Goal: Transaction & Acquisition: Subscribe to service/newsletter

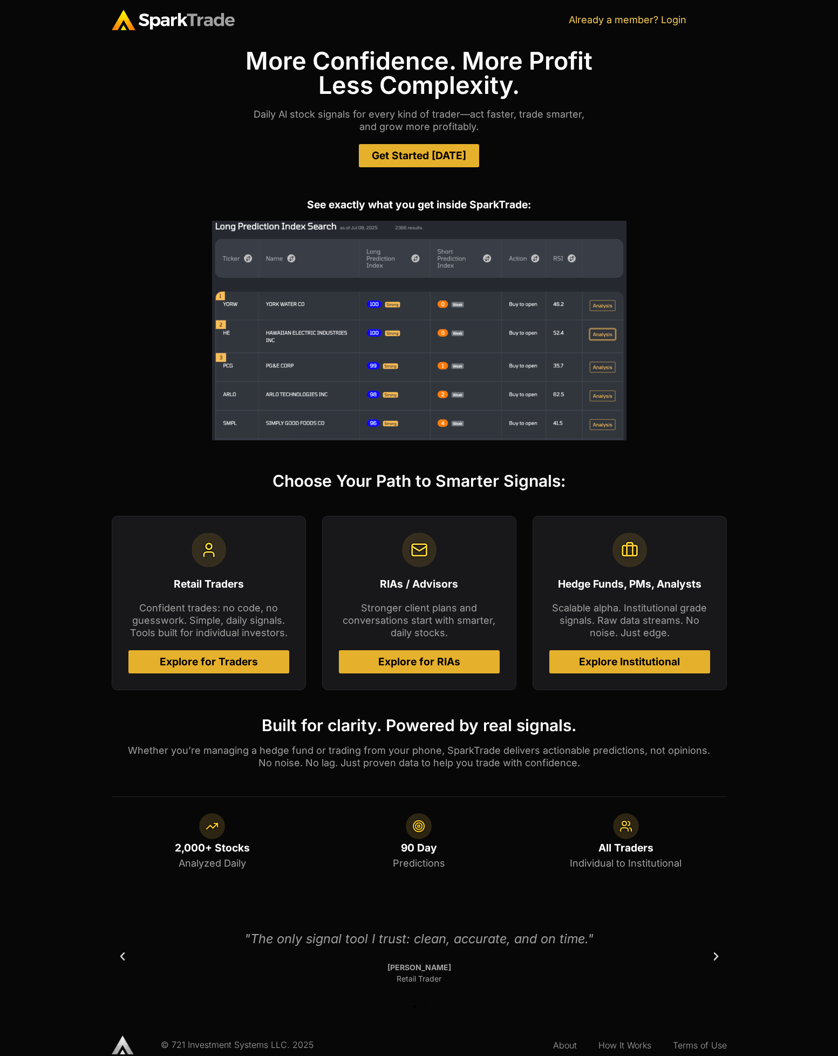
scroll to position [40, 0]
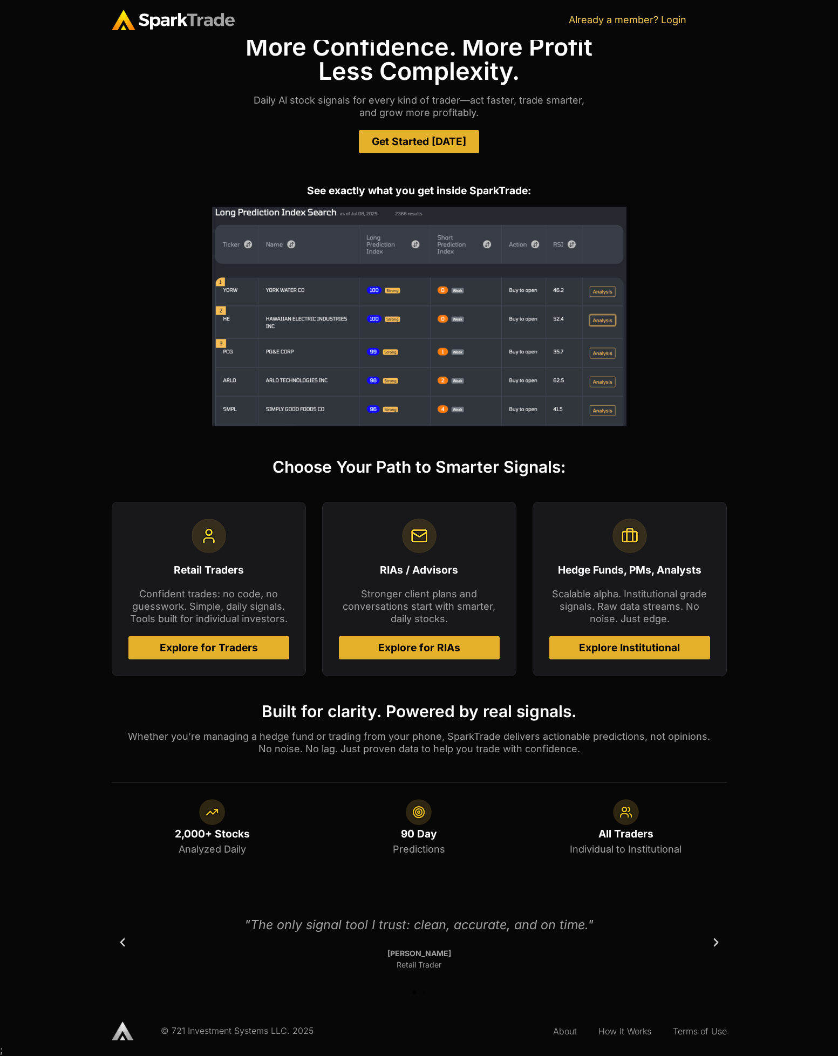
click at [178, 425] on div at bounding box center [419, 317] width 615 height 220
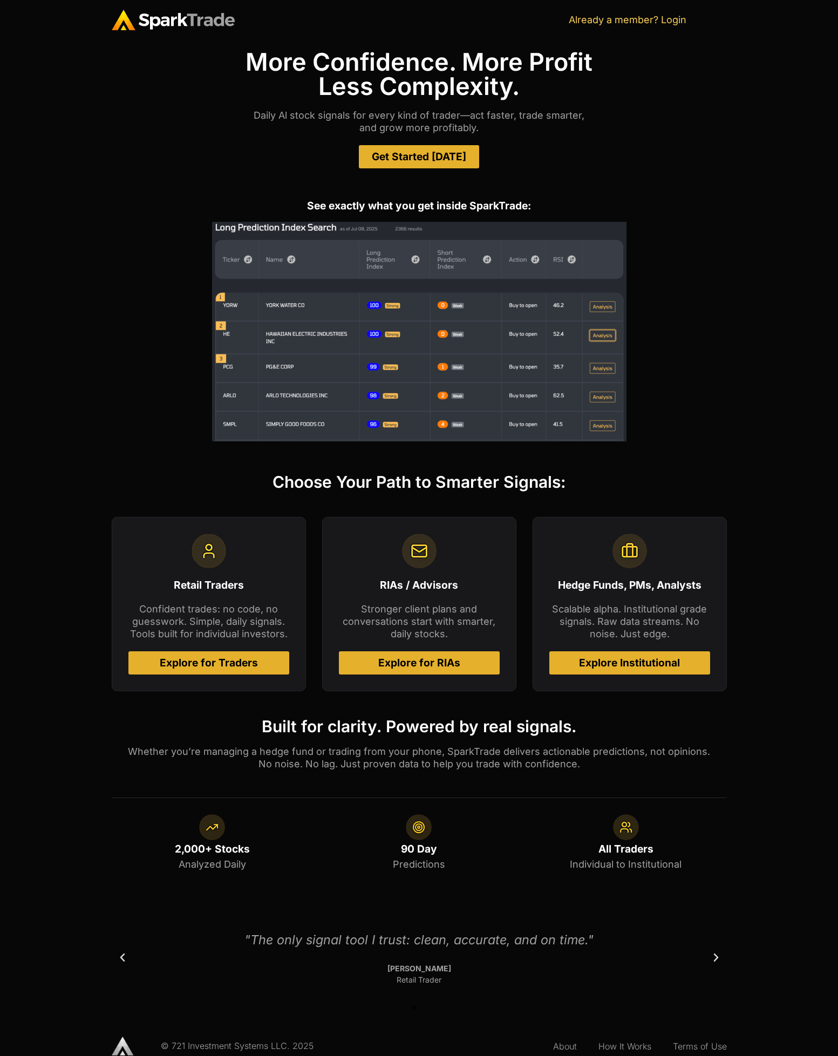
scroll to position [0, 0]
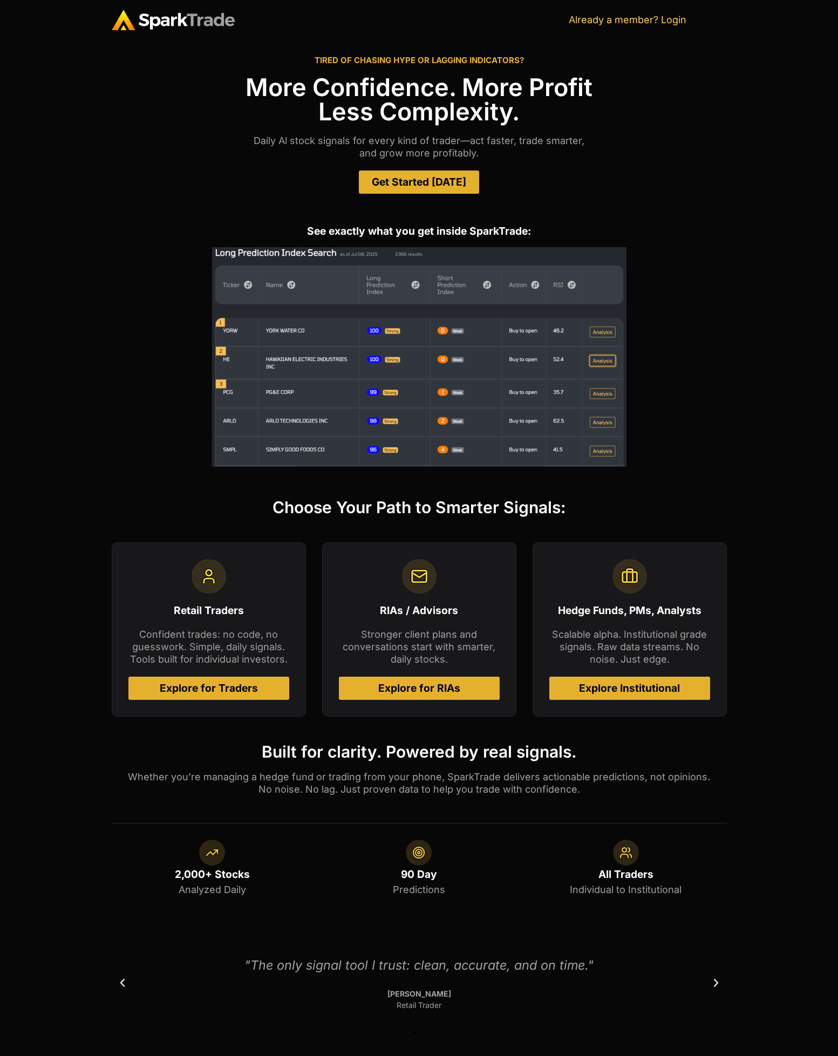
click at [551, 172] on div "Get Started Today" at bounding box center [419, 181] width 615 height 23
click at [117, 440] on div at bounding box center [419, 357] width 615 height 220
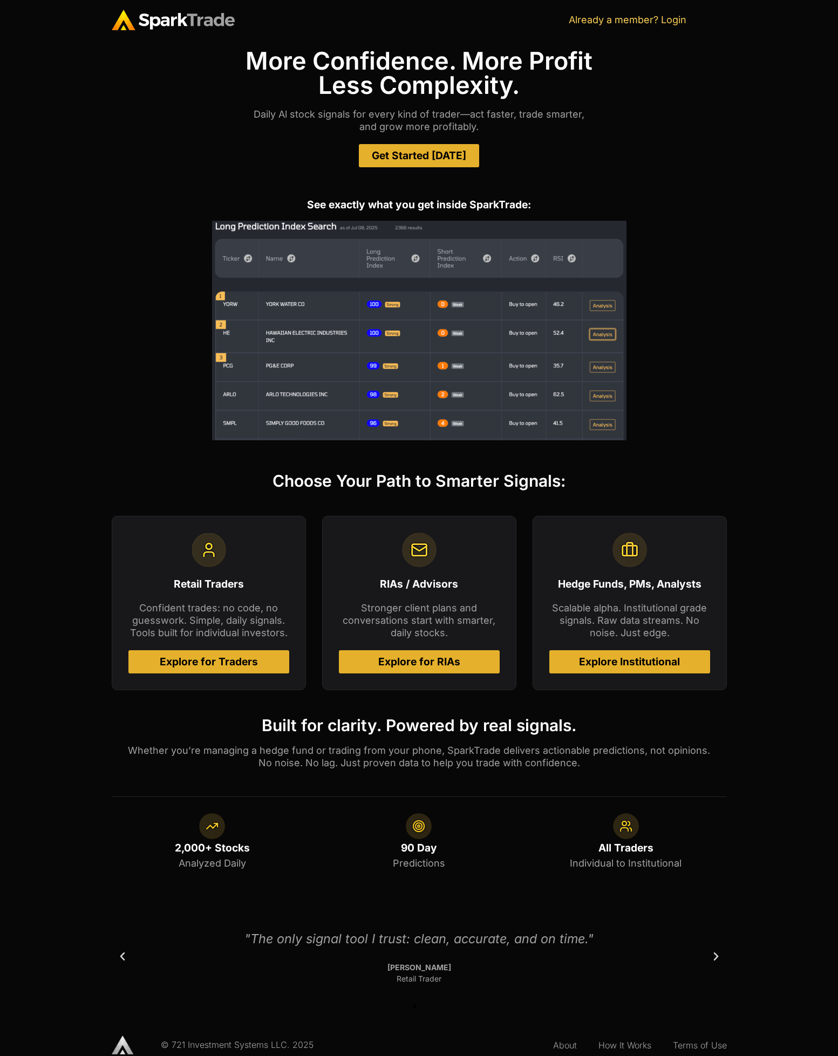
scroll to position [40, 0]
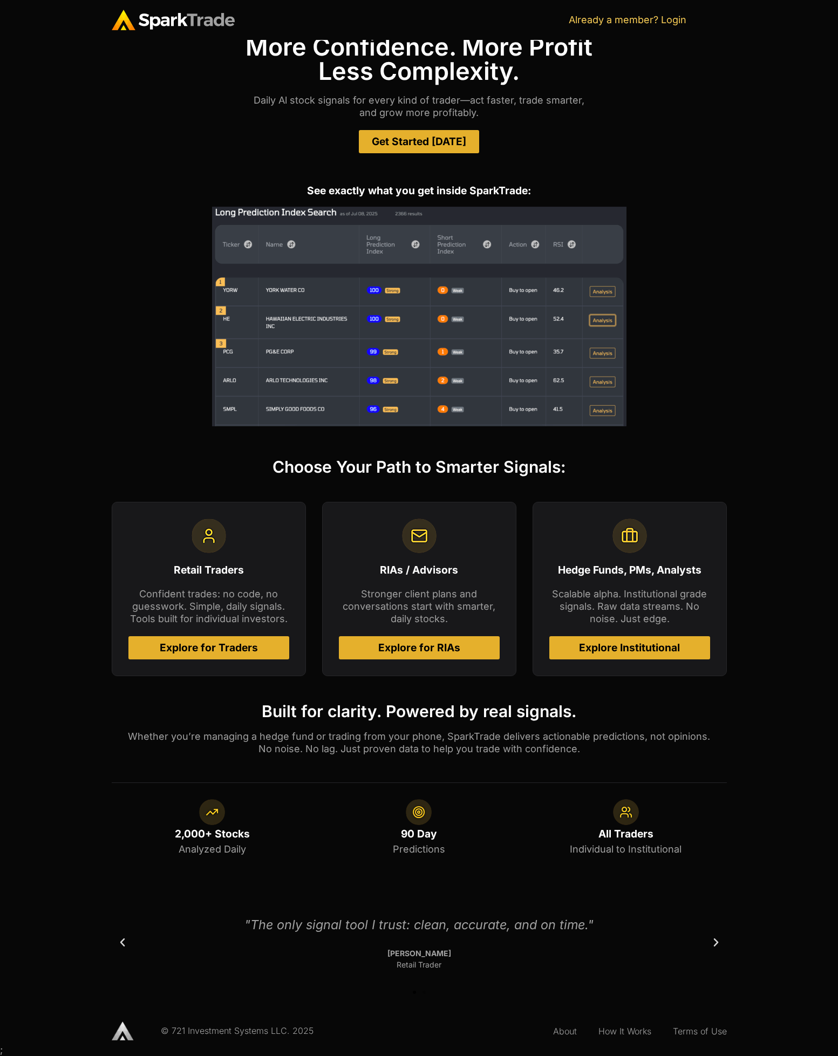
click at [714, 945] on icon "Next slide" at bounding box center [716, 942] width 11 height 11
click at [715, 922] on div ""The only signal tool I recommend to friends." Sara K Retail Trader "The only s…" at bounding box center [419, 953] width 615 height 98
click at [715, 949] on div ""The only signal tool I recommend to friends." Sara K Retail Trader "The only s…" at bounding box center [419, 953] width 615 height 98
click at [716, 943] on icon "Next slide" at bounding box center [716, 942] width 11 height 11
click at [763, 837] on div "Choose Your Path to Smarter Signals: Retail Traders Confident trades: no code, …" at bounding box center [419, 664] width 838 height 445
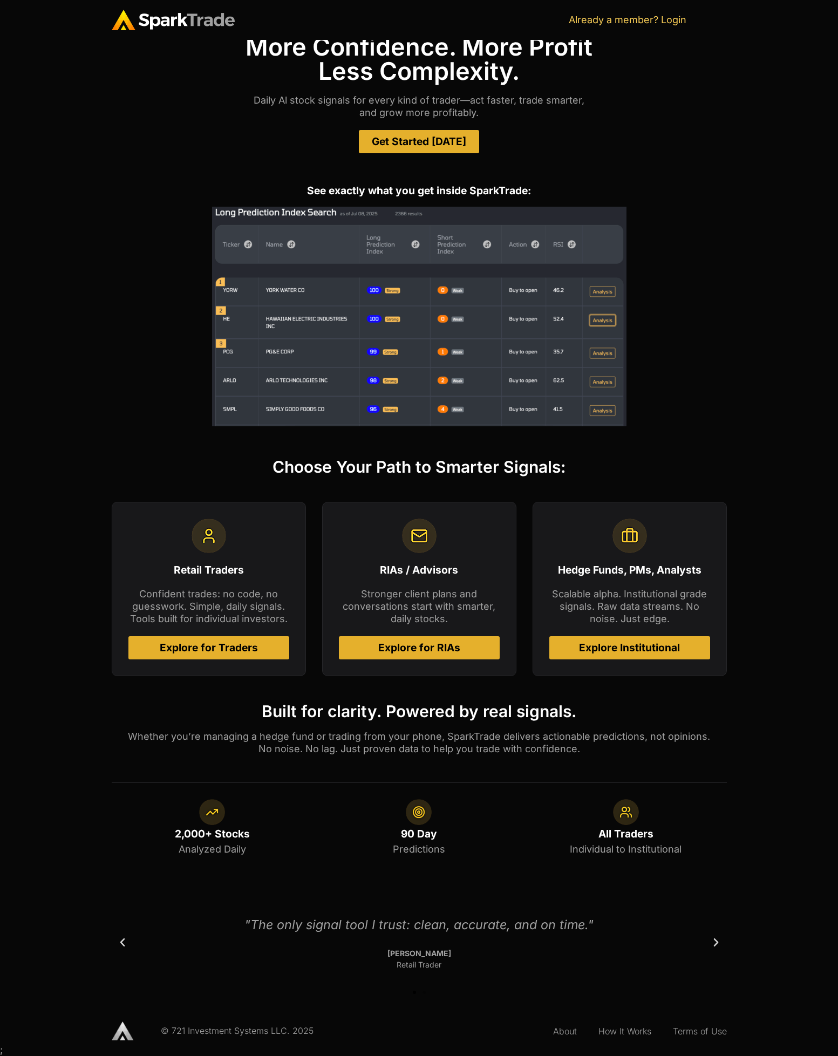
click at [715, 945] on icon "Next slide" at bounding box center [716, 942] width 11 height 11
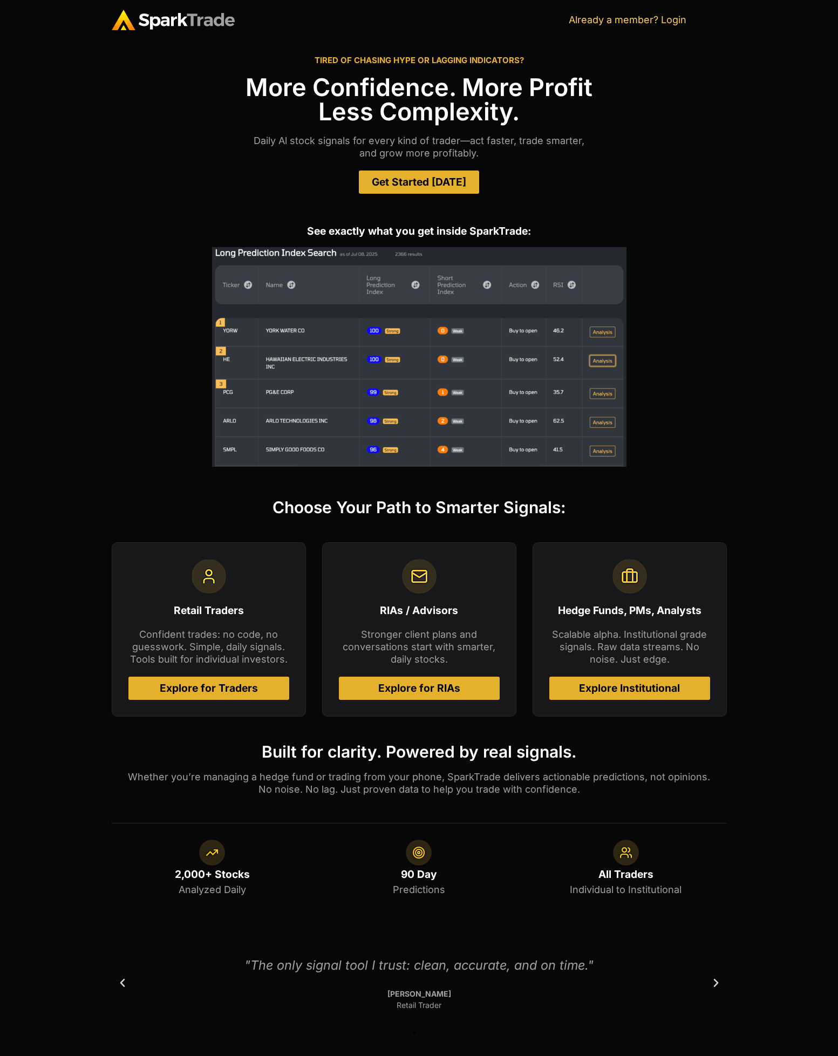
click at [439, 180] on span "Get Started [DATE]" at bounding box center [419, 182] width 94 height 10
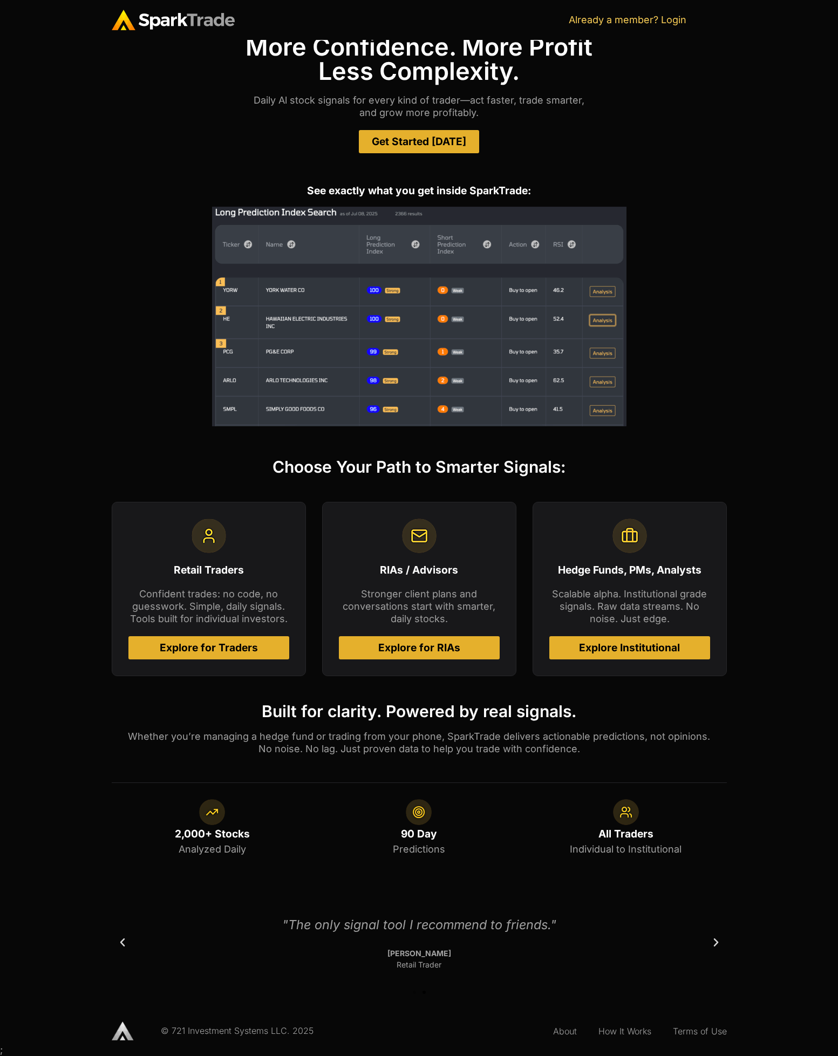
click at [431, 148] on link "Get Started [DATE]" at bounding box center [419, 141] width 120 height 23
click at [175, 397] on div at bounding box center [419, 317] width 615 height 220
drag, startPoint x: 401, startPoint y: 824, endPoint x: 319, endPoint y: 767, distance: 99.7
click at [401, 824] on div at bounding box center [418, 812] width 201 height 26
click at [194, 637] on link "Explore for Traders" at bounding box center [208, 647] width 161 height 23
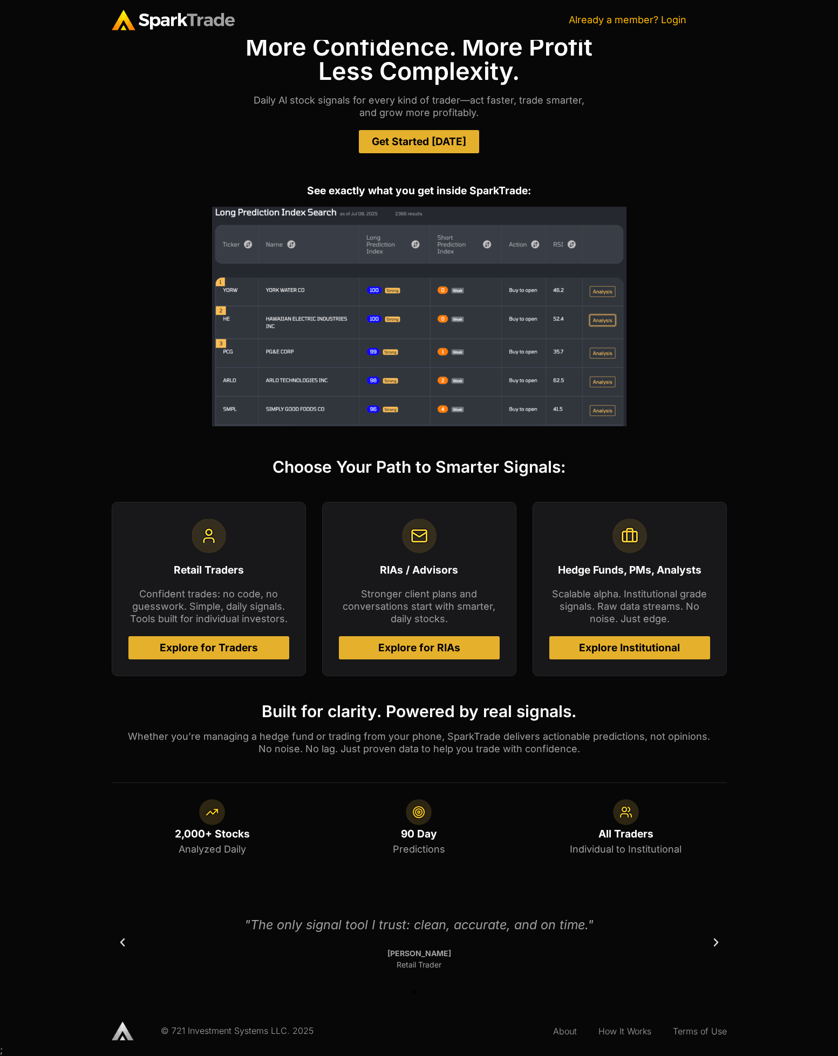
click at [655, 24] on link "Already a member? Login" at bounding box center [628, 19] width 118 height 11
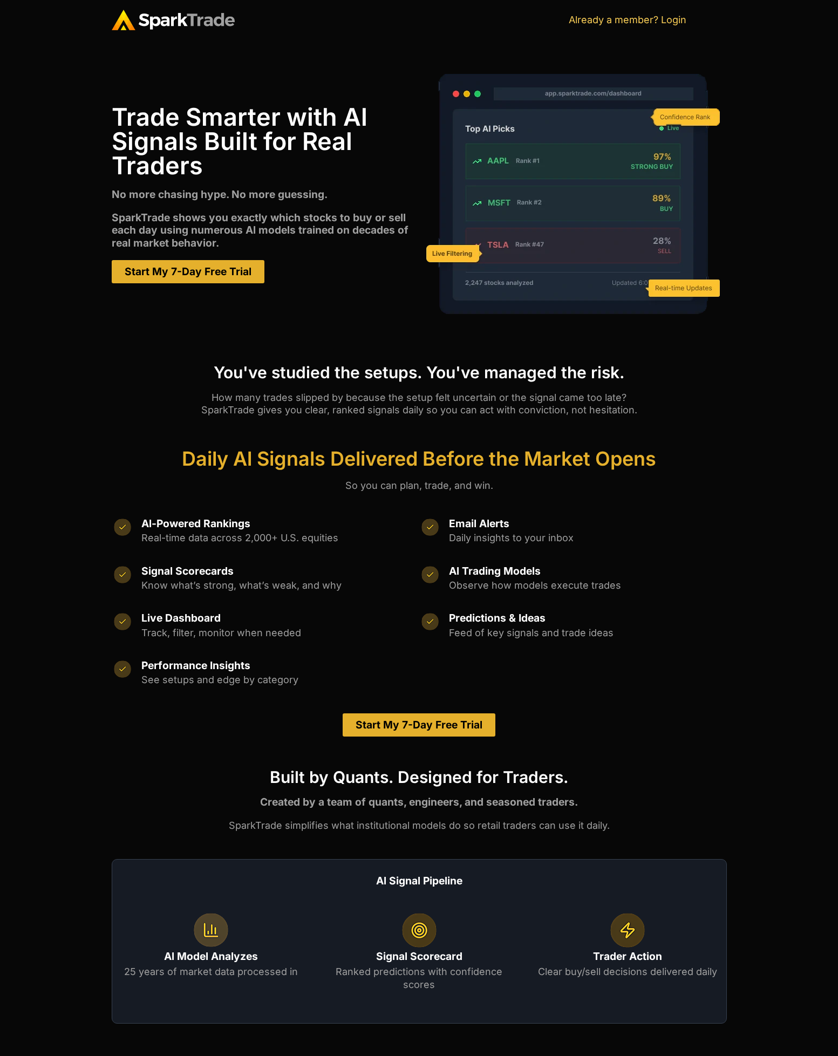
click at [233, 148] on h1 "Trade Smarter with Al Signals Built for Real Traders" at bounding box center [266, 141] width 308 height 73
click at [192, 278] on link "Start My 7-Day Free Trial" at bounding box center [188, 271] width 153 height 23
click at [209, 419] on div "You've studied the setups. You've managed the risk. How many trades slipped by …" at bounding box center [419, 390] width 615 height 85
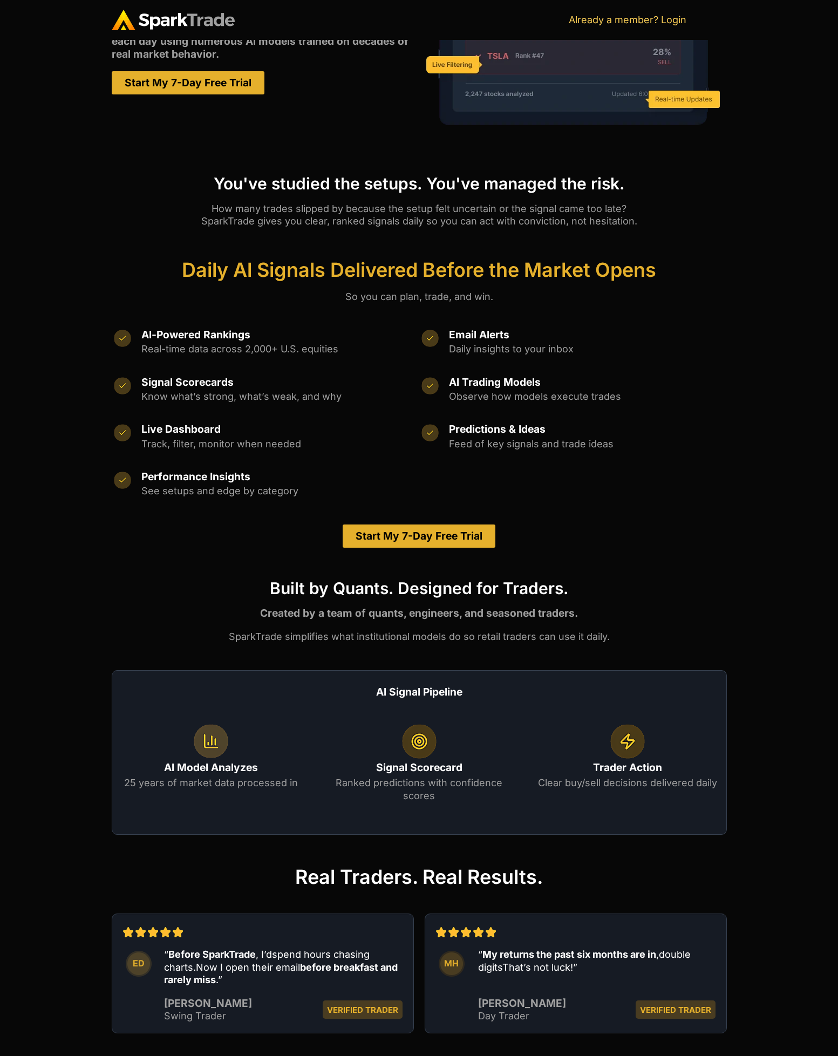
scroll to position [194, 0]
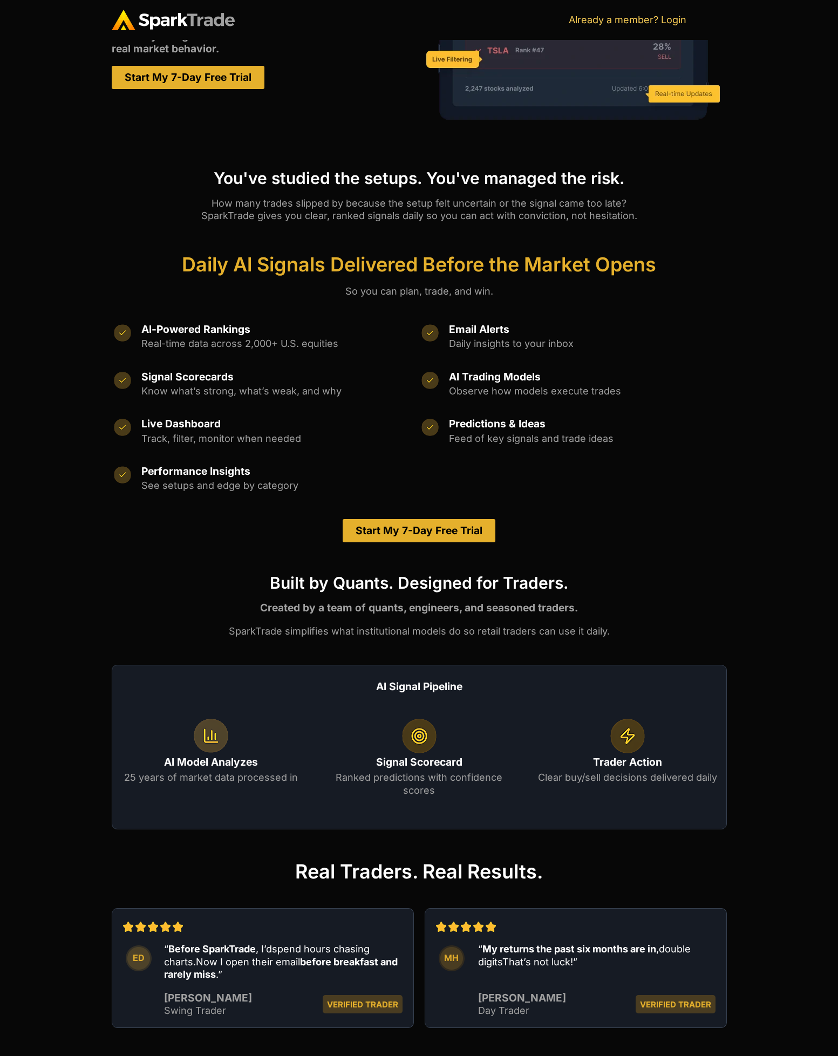
click at [85, 221] on div "You've studied the setups. You've managed the risk. How many trades slipped by …" at bounding box center [419, 196] width 838 height 85
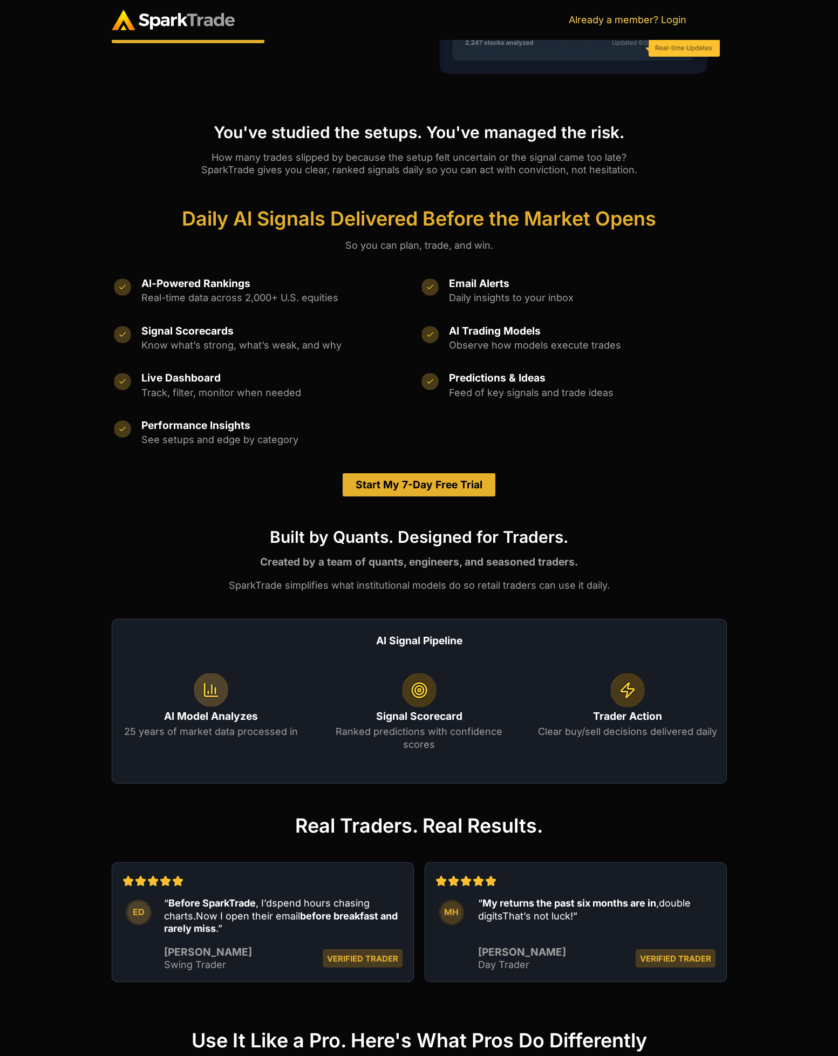
scroll to position [388, 0]
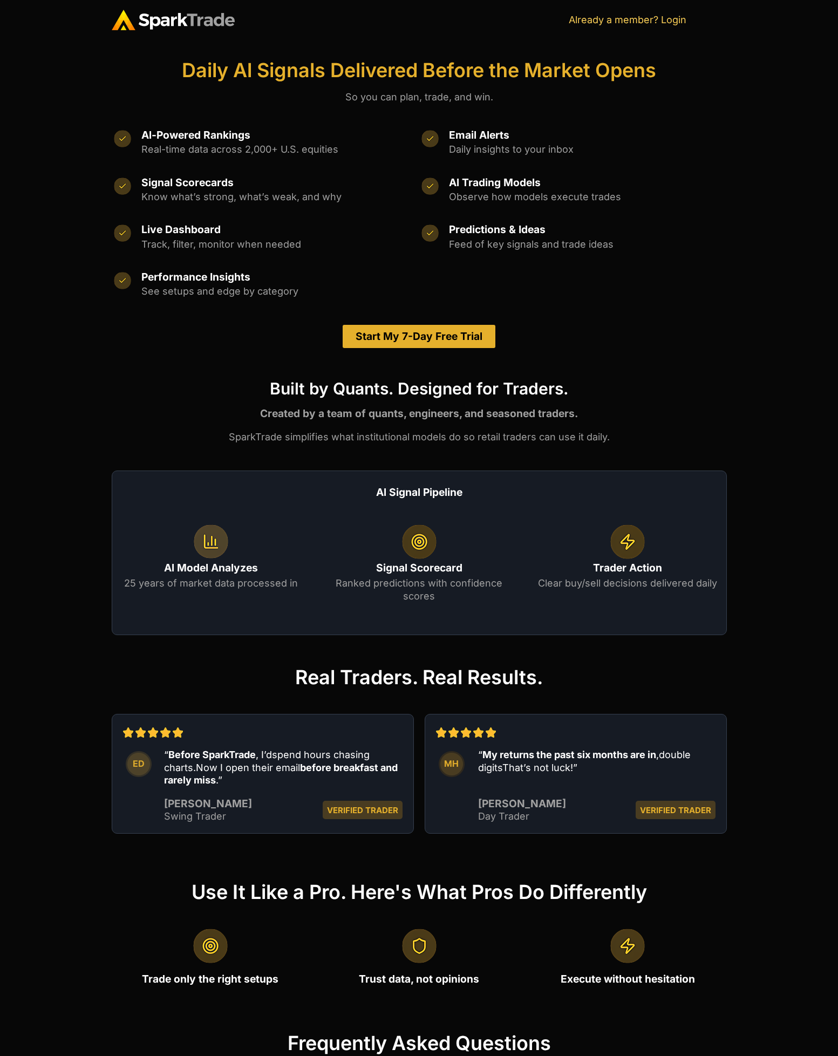
click at [194, 400] on div "Built by Quants. Designed for Traders. Created by a team of quants, engineers, …" at bounding box center [419, 507] width 615 height 287
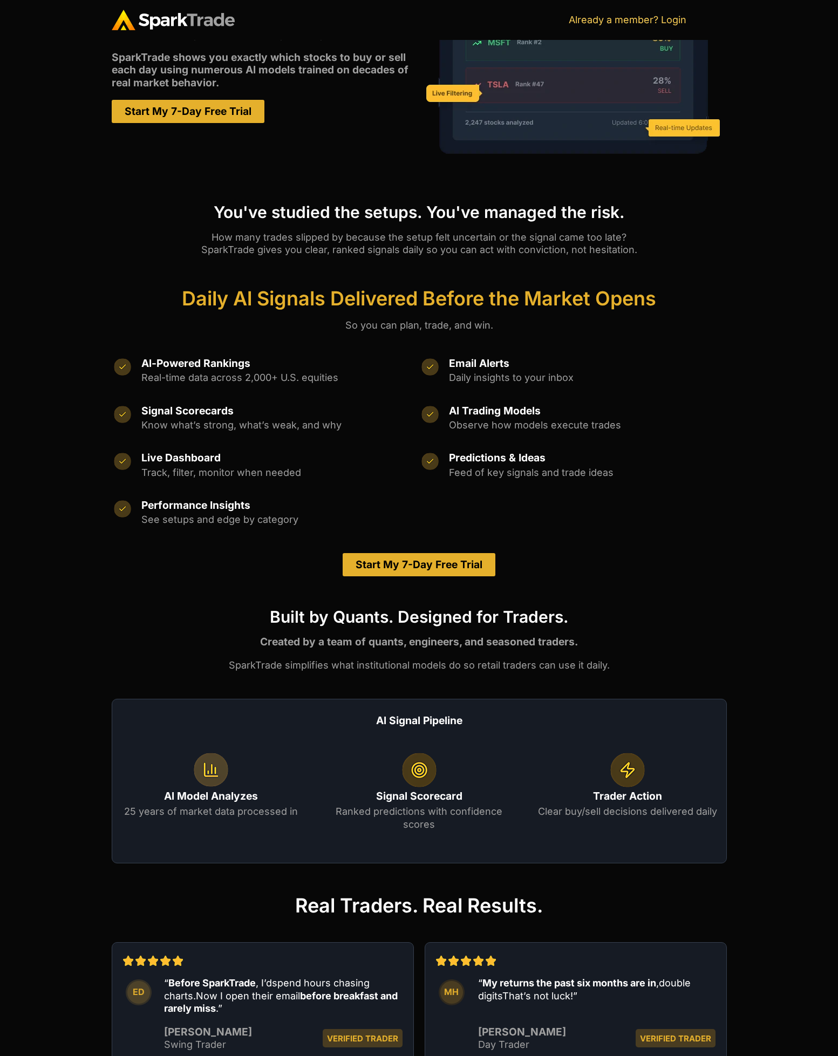
scroll to position [0, 0]
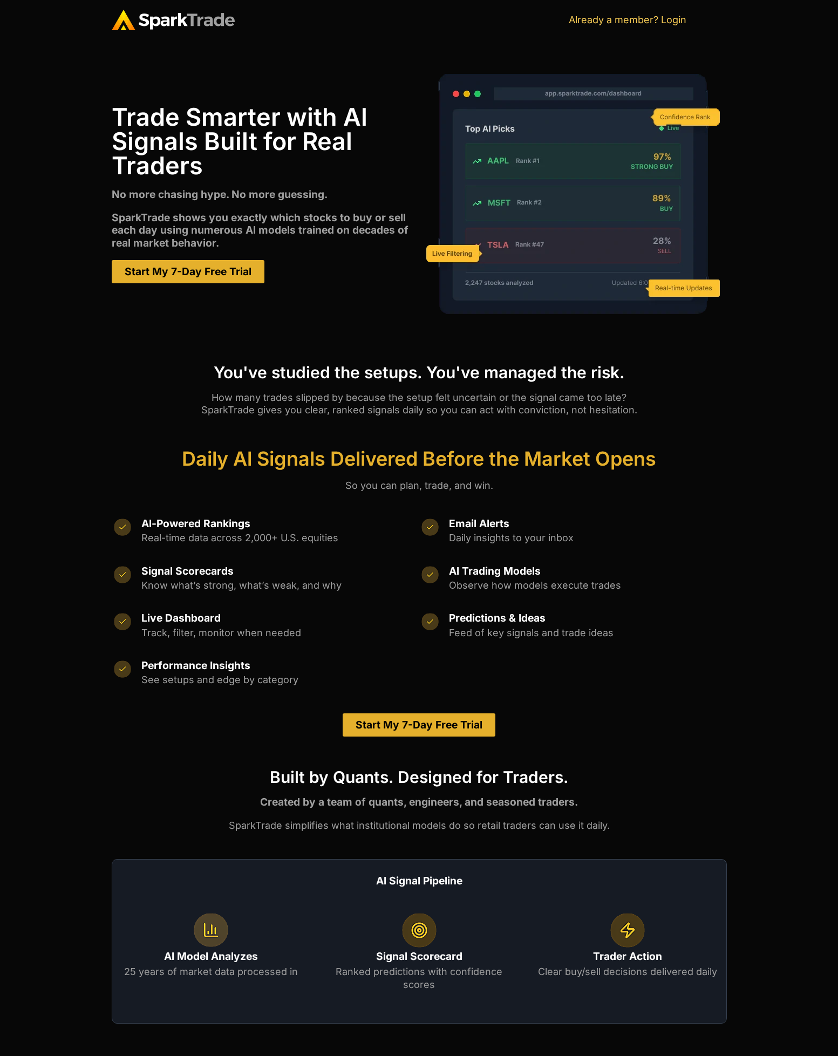
click at [162, 15] on img at bounding box center [173, 20] width 123 height 21
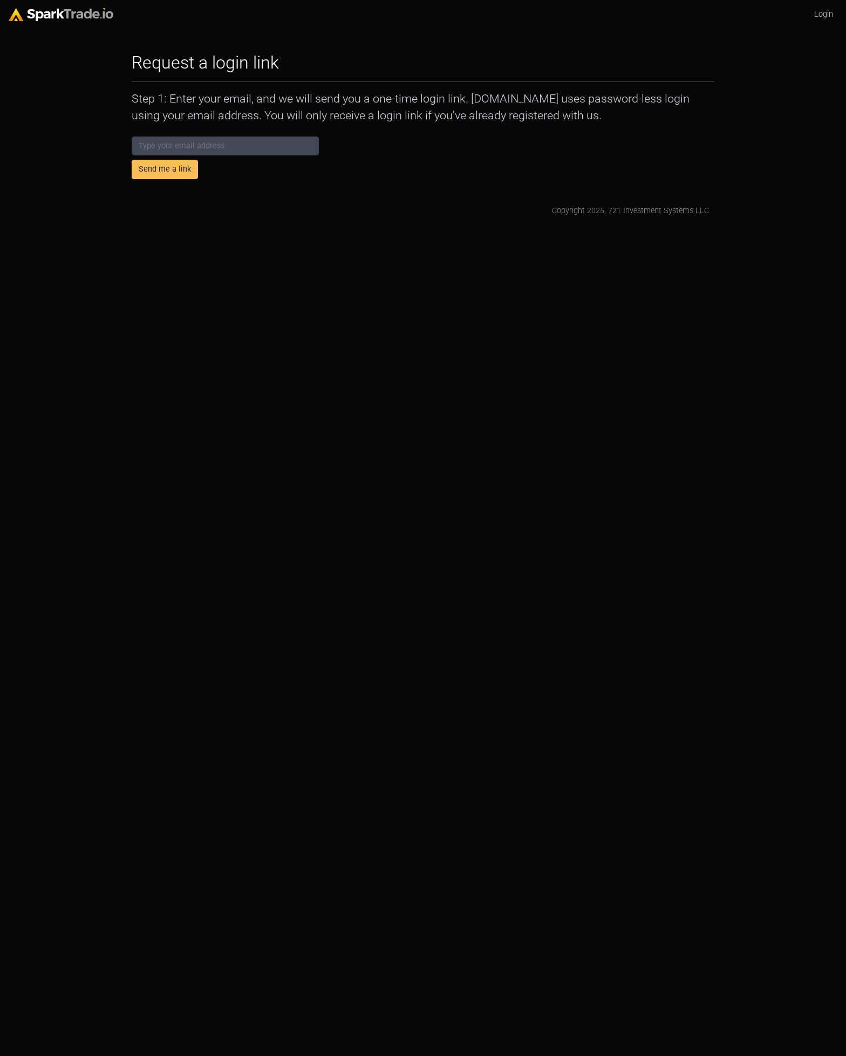
drag, startPoint x: 264, startPoint y: 371, endPoint x: 262, endPoint y: 359, distance: 11.6
click at [264, 226] on html "Login Request a login link How to Use [DOMAIN_NAME] × Step 1: Enter your email,…" at bounding box center [423, 113] width 846 height 226
drag, startPoint x: 419, startPoint y: 237, endPoint x: 415, endPoint y: 224, distance: 13.6
click at [419, 226] on html "Login Request a login link How to Use [DOMAIN_NAME] × Step 1: Enter your email,…" at bounding box center [423, 113] width 846 height 226
click at [220, 141] on input "email" at bounding box center [225, 146] width 187 height 19
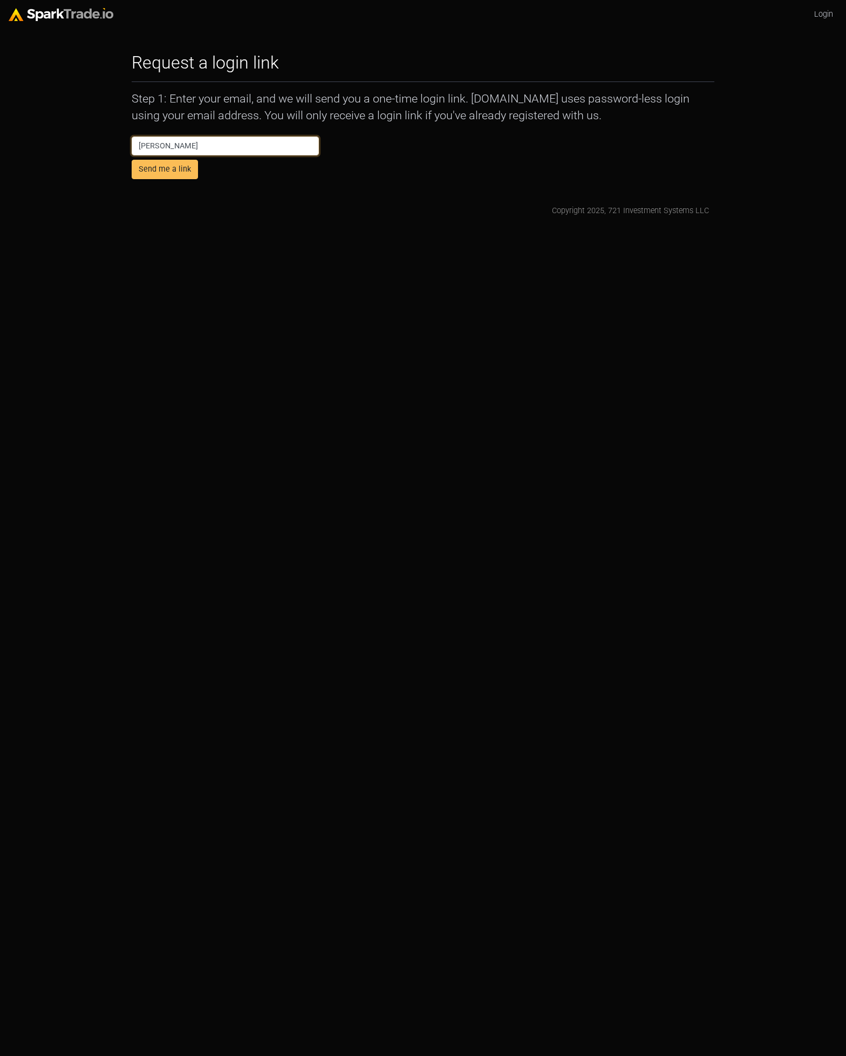
type input "[PERSON_NAME]@"
drag, startPoint x: 400, startPoint y: 316, endPoint x: 392, endPoint y: 281, distance: 36.1
click at [399, 226] on html "Login Request a login link How to Use SparkTrade.io × Step 1: Enter your email,…" at bounding box center [423, 113] width 846 height 226
click at [425, 110] on p "Step 1: Enter your email, and we will send you a one-time login link. SparkTrad…" at bounding box center [423, 107] width 583 height 32
drag, startPoint x: 358, startPoint y: 311, endPoint x: 354, endPoint y: 225, distance: 86.4
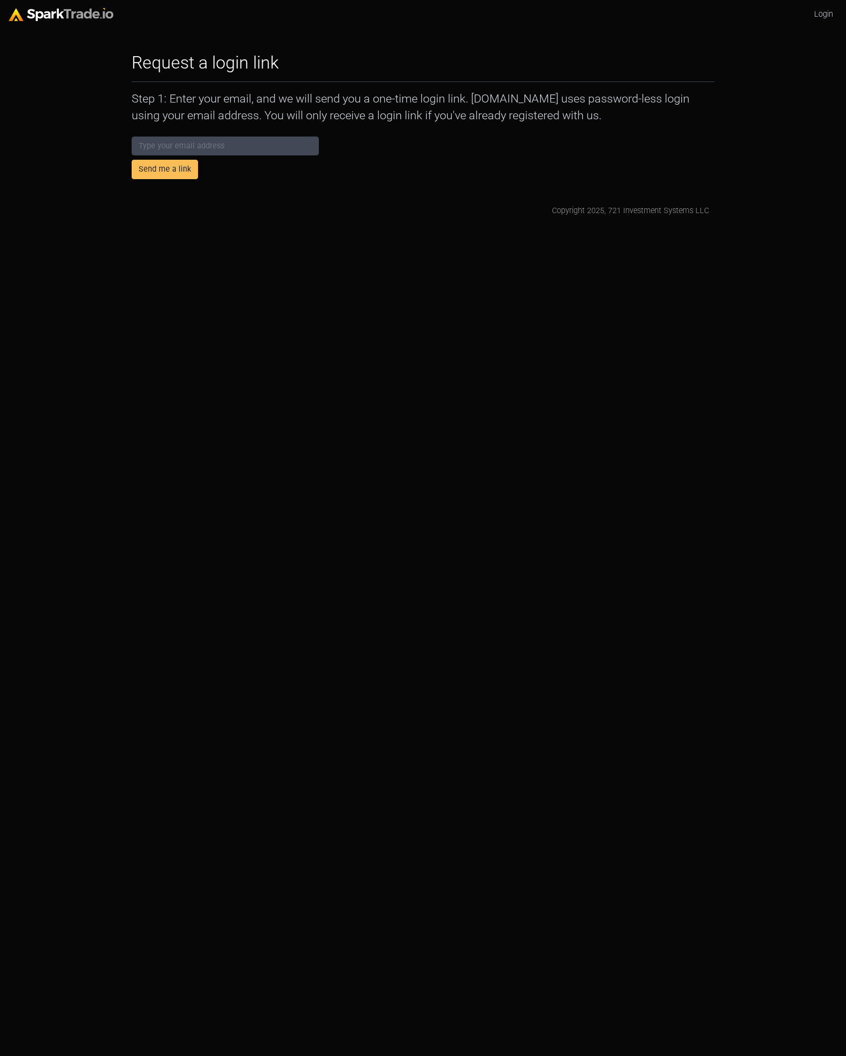
click at [358, 226] on html "Login Request a login link How to Use SparkTrade.io × Step 1: Enter your email,…" at bounding box center [423, 113] width 846 height 226
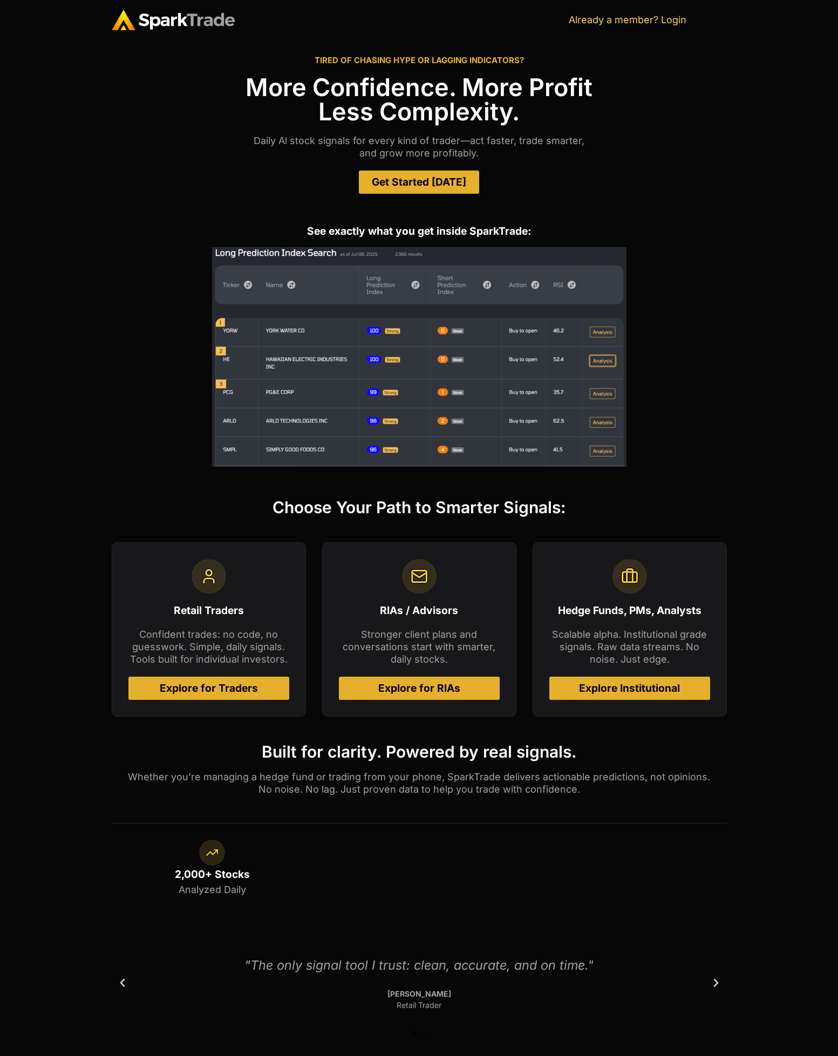
click at [159, 586] on div at bounding box center [208, 576] width 161 height 35
click at [160, 245] on div "See exactly what you get inside SparkTrade:" at bounding box center [419, 346] width 615 height 273
drag, startPoint x: 147, startPoint y: 210, endPoint x: 144, endPoint y: 204, distance: 7.2
click at [147, 210] on div "See exactly what you get inside SparkTrade:" at bounding box center [419, 346] width 615 height 273
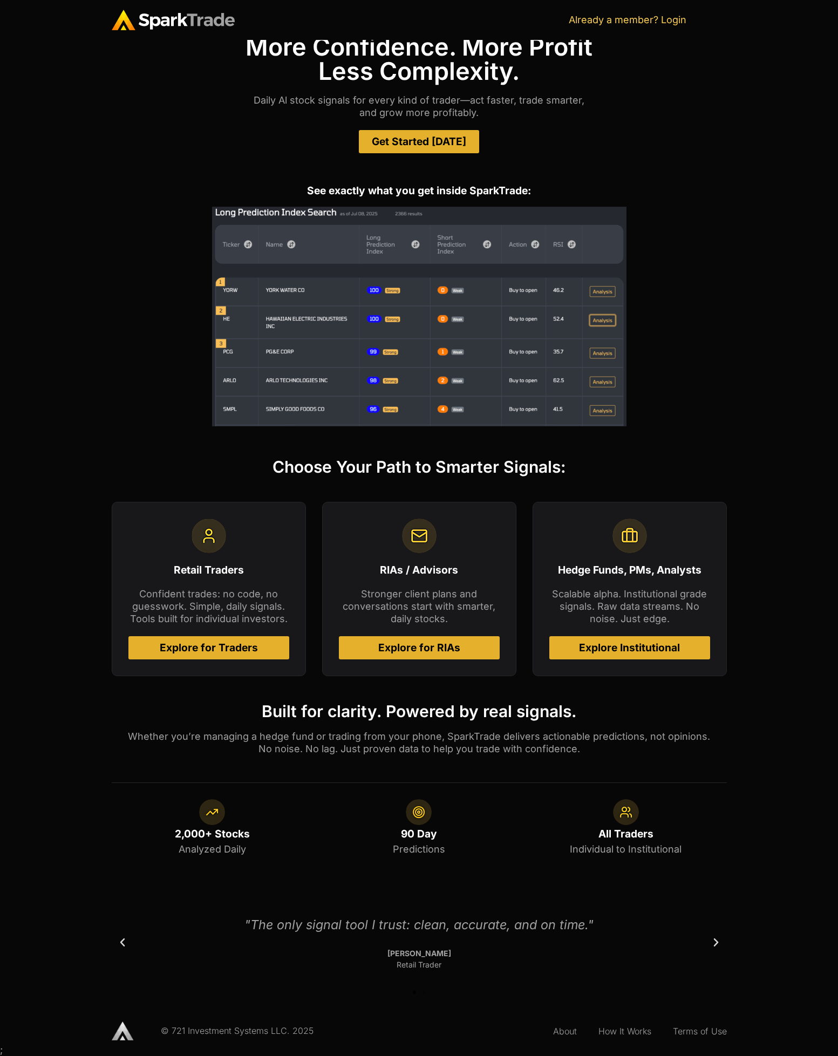
click at [108, 284] on div "See exactly what you get inside SparkTrade:" at bounding box center [419, 305] width 838 height 273
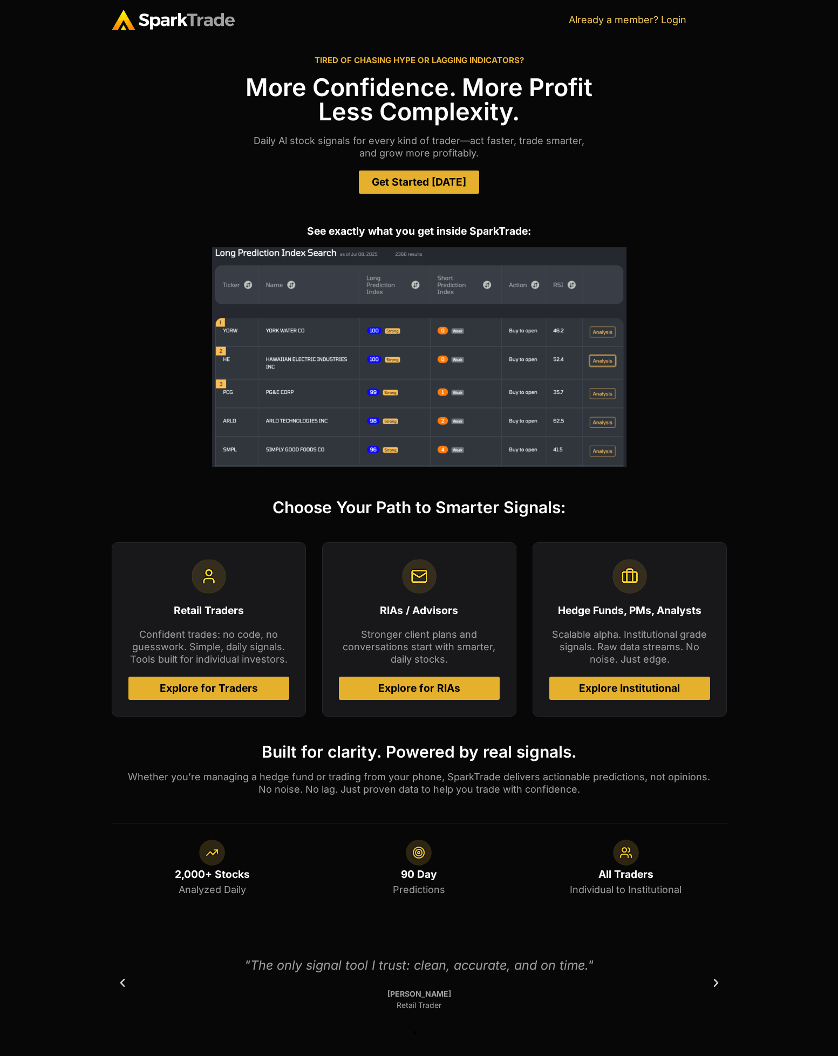
click at [446, 193] on link "Get Started [DATE]" at bounding box center [419, 181] width 120 height 23
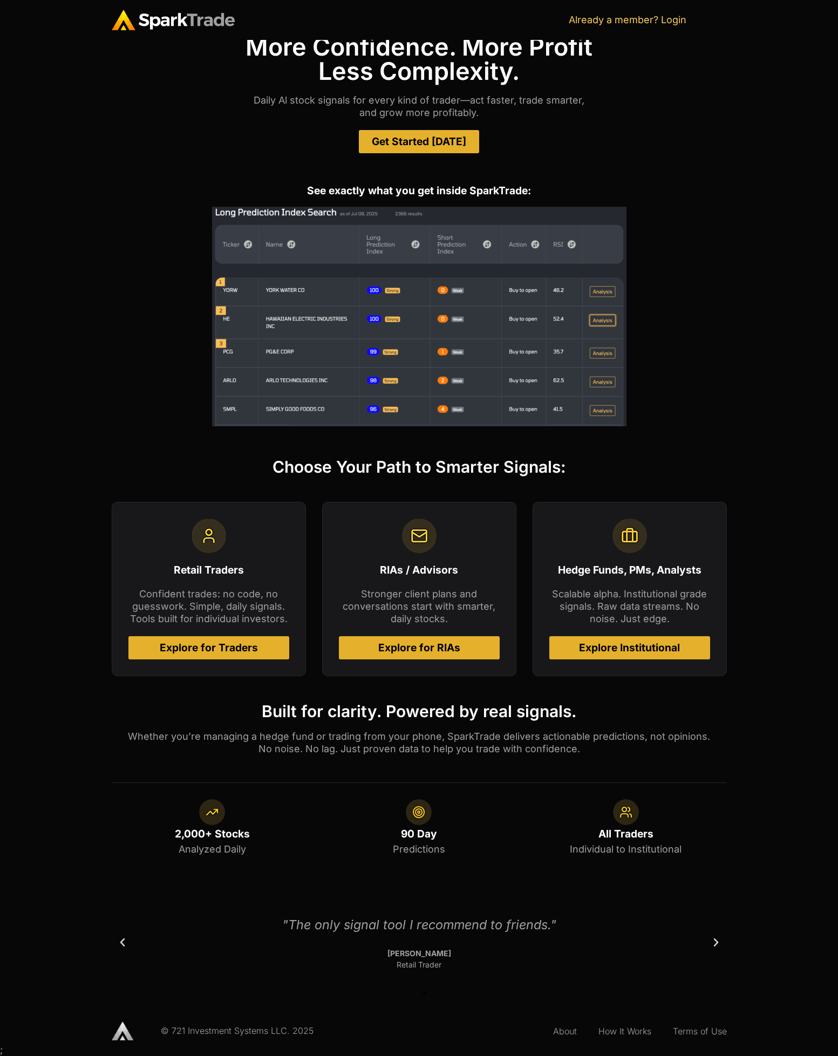
click at [444, 144] on span "Get Started Today" at bounding box center [419, 142] width 94 height 10
click at [373, 139] on link "Get Started Today" at bounding box center [419, 141] width 120 height 23
click at [221, 651] on span "Explore for Traders" at bounding box center [209, 648] width 98 height 10
drag, startPoint x: 118, startPoint y: 91, endPoint x: 124, endPoint y: 81, distance: 11.7
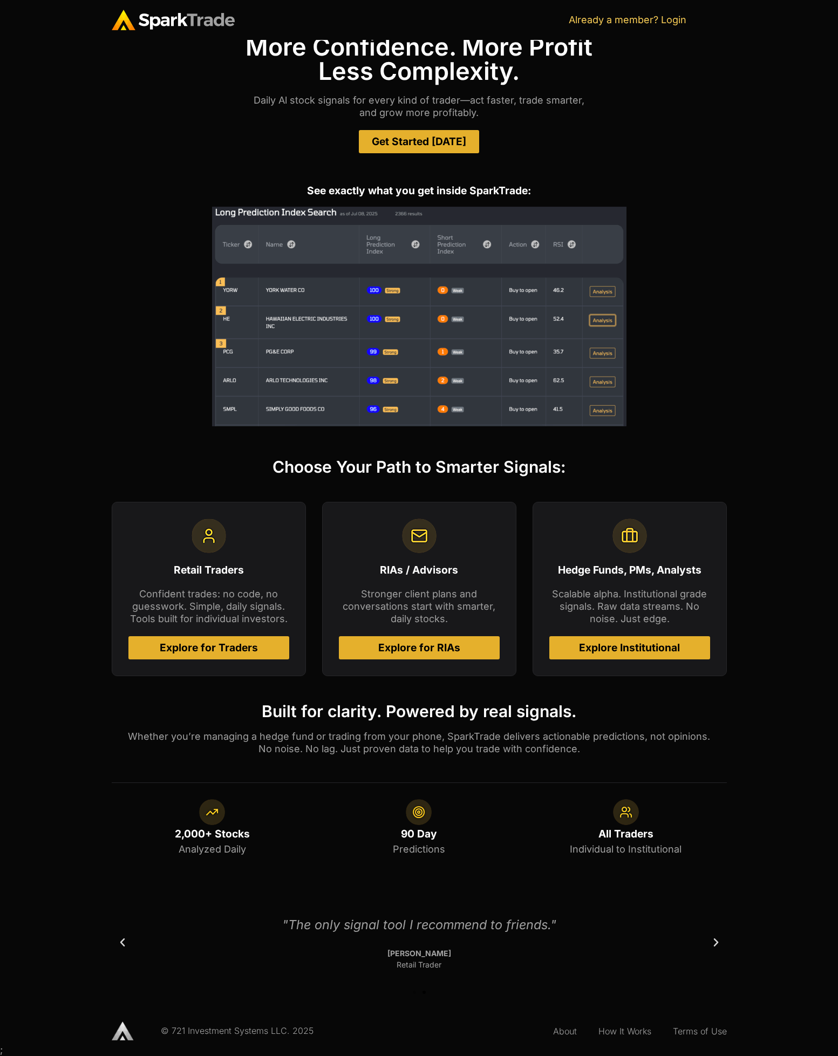
click at [120, 91] on div "TIRED OF CHASING HYPE OR LAGGING INDICATORS? More Confidence. More Profit Less …" at bounding box center [419, 84] width 615 height 170
drag, startPoint x: 150, startPoint y: 186, endPoint x: 154, endPoint y: 133, distance: 53.1
click at [150, 186] on h2 "See exactly what you get inside SparkTrade:" at bounding box center [419, 191] width 615 height 10
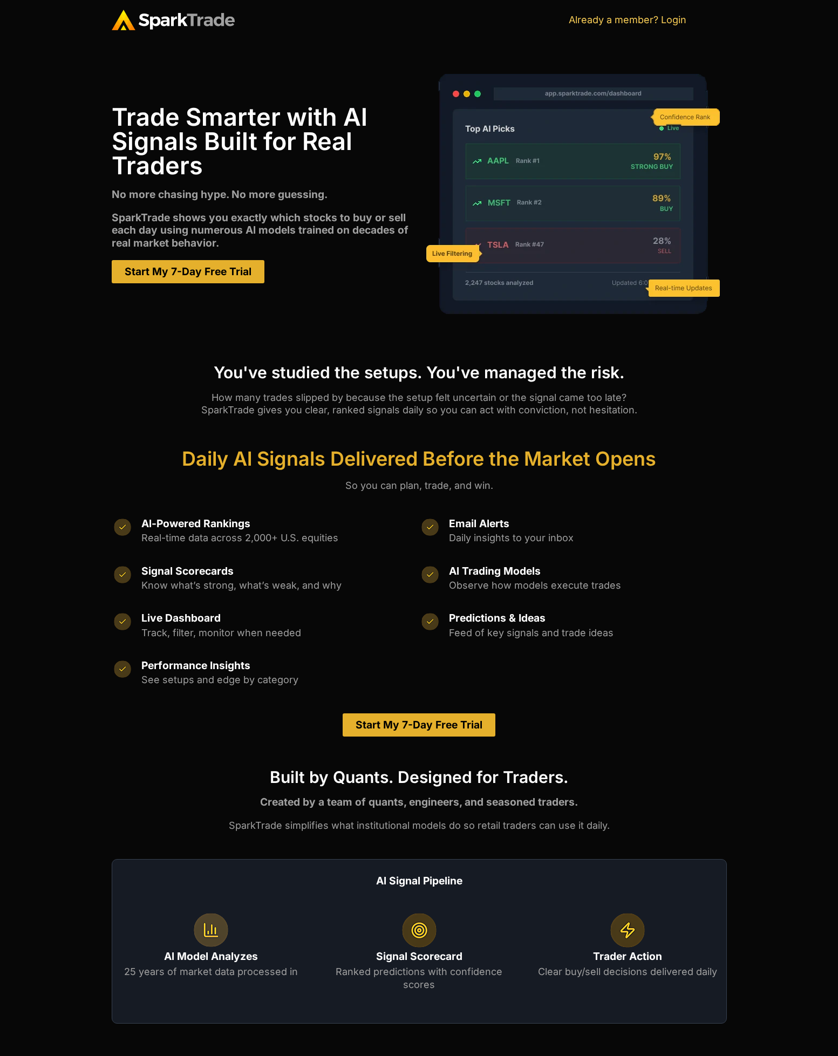
click at [209, 267] on span "Start My 7-Day Free Trial" at bounding box center [188, 272] width 127 height 10
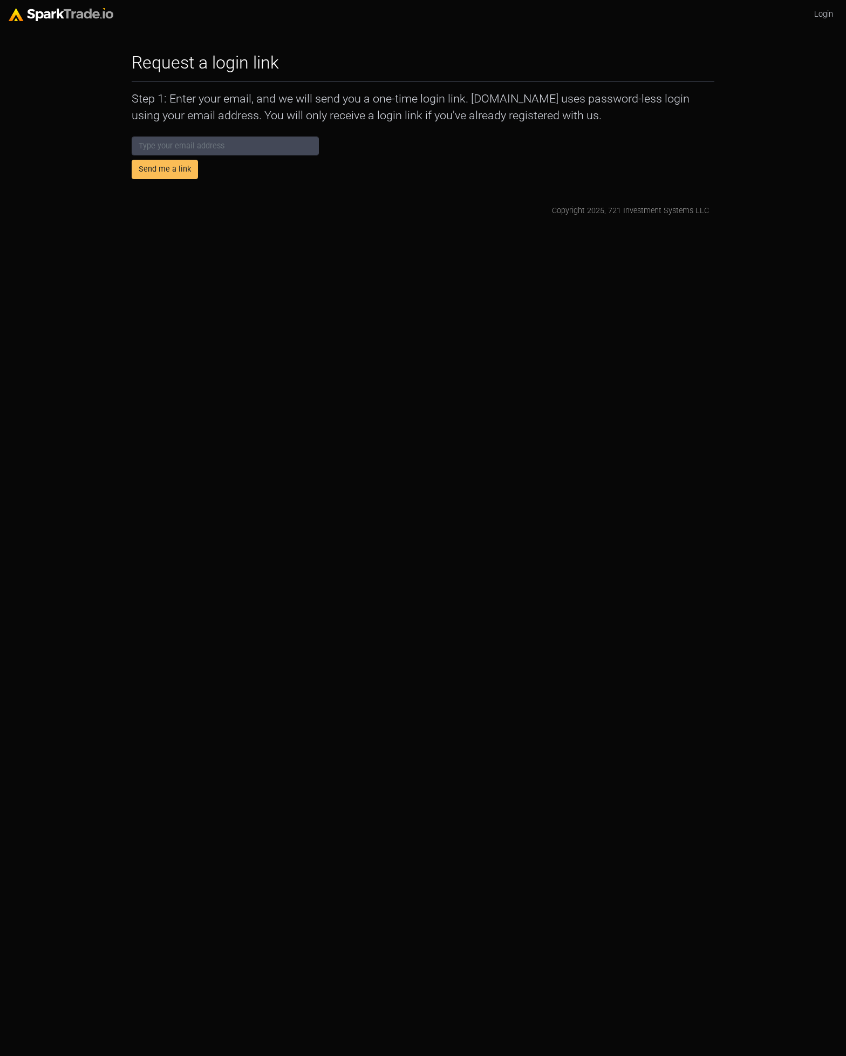
click at [557, 226] on html "Login Request a login link How to Use SparkTrade.io × Step 1: Enter your email,…" at bounding box center [423, 113] width 846 height 226
